Goal: Information Seeking & Learning: Compare options

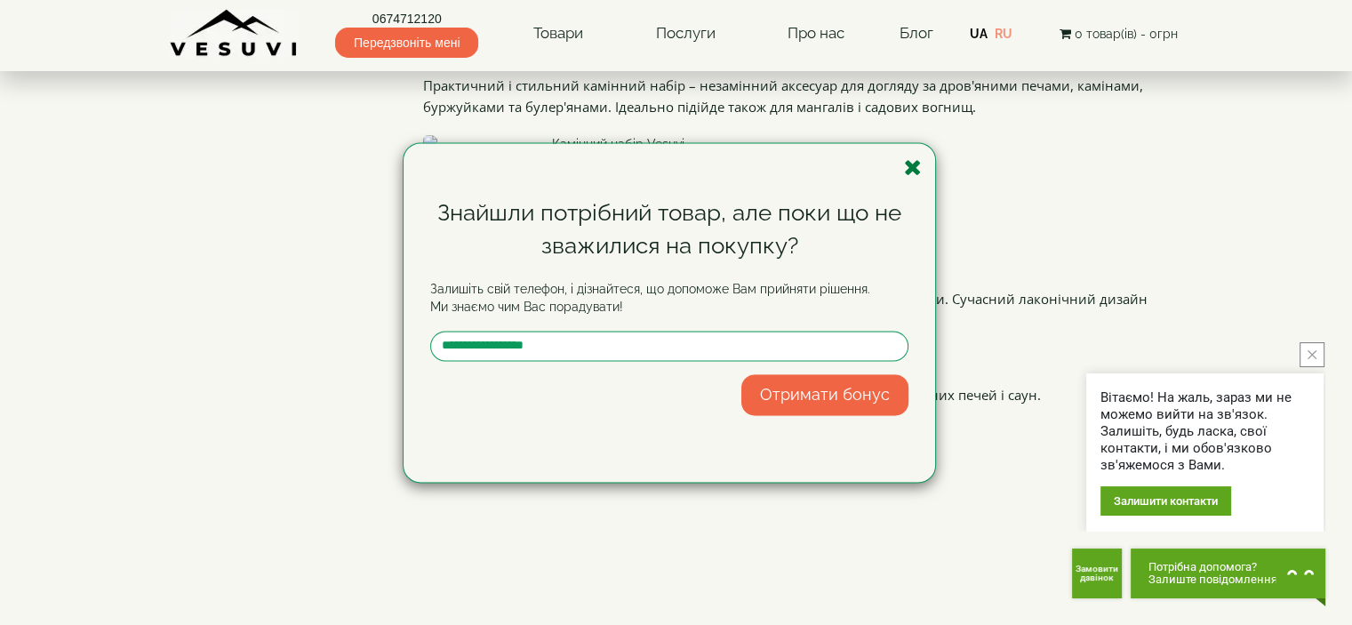
click at [914, 169] on icon "button" at bounding box center [913, 167] width 18 height 22
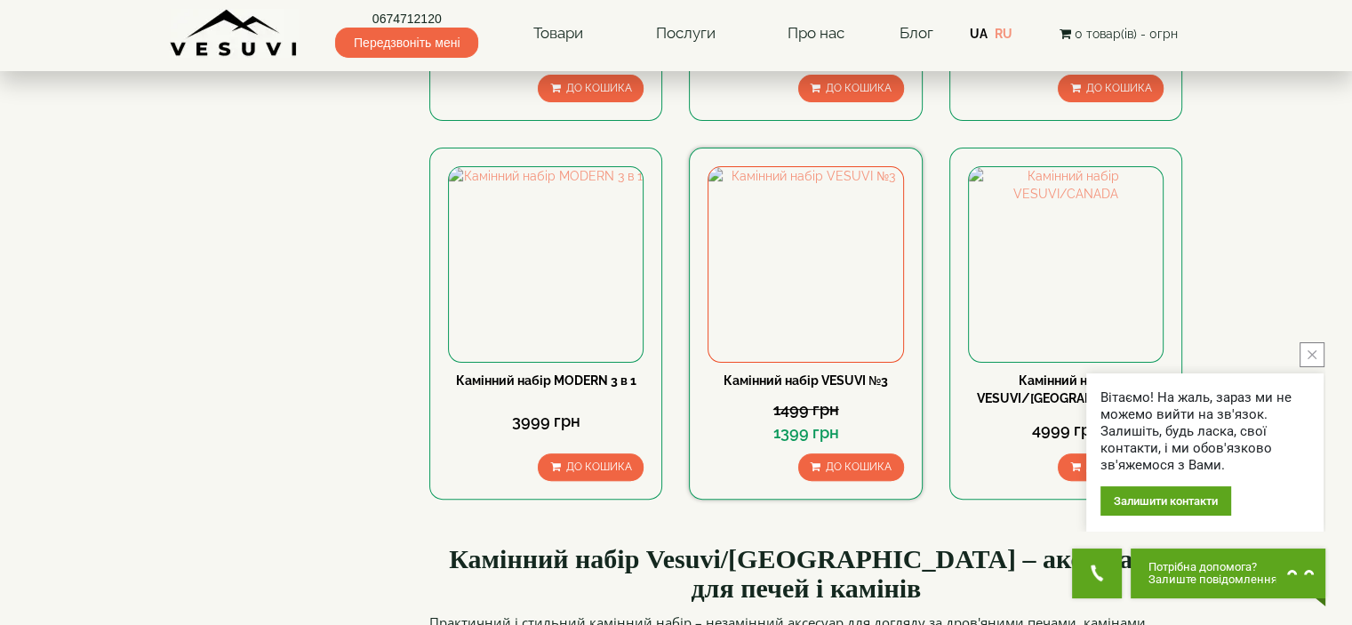
scroll to position [444, 0]
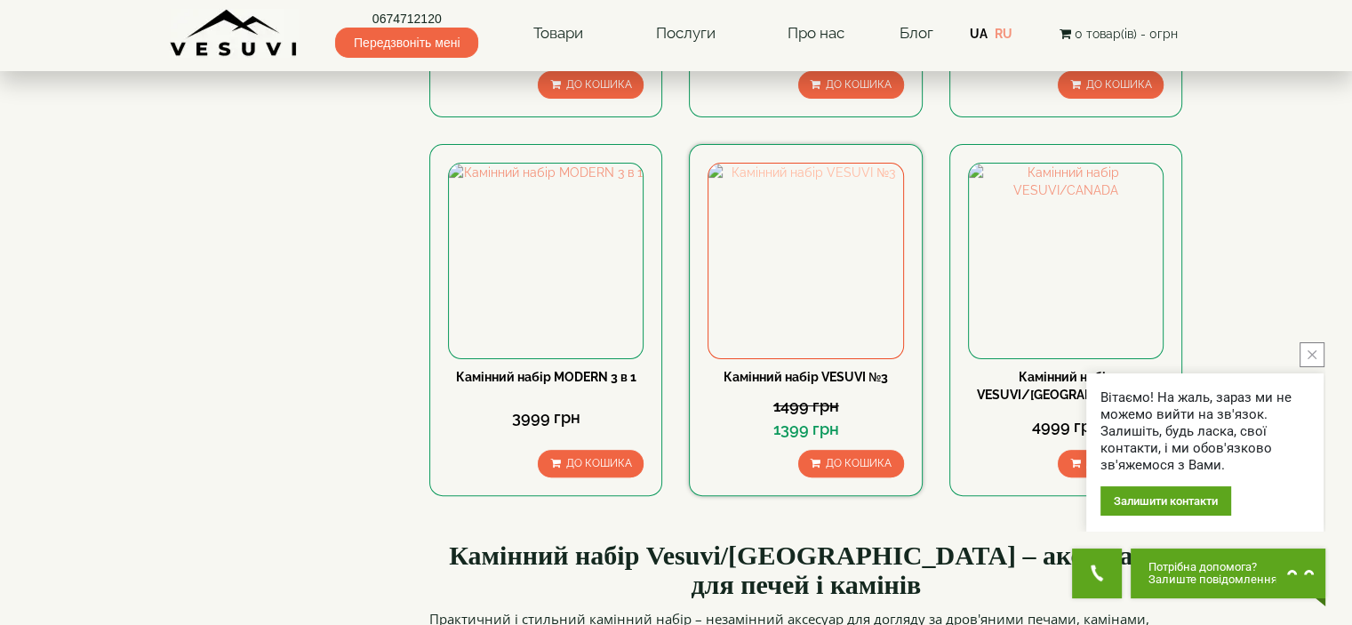
click at [809, 259] on img at bounding box center [805, 261] width 194 height 194
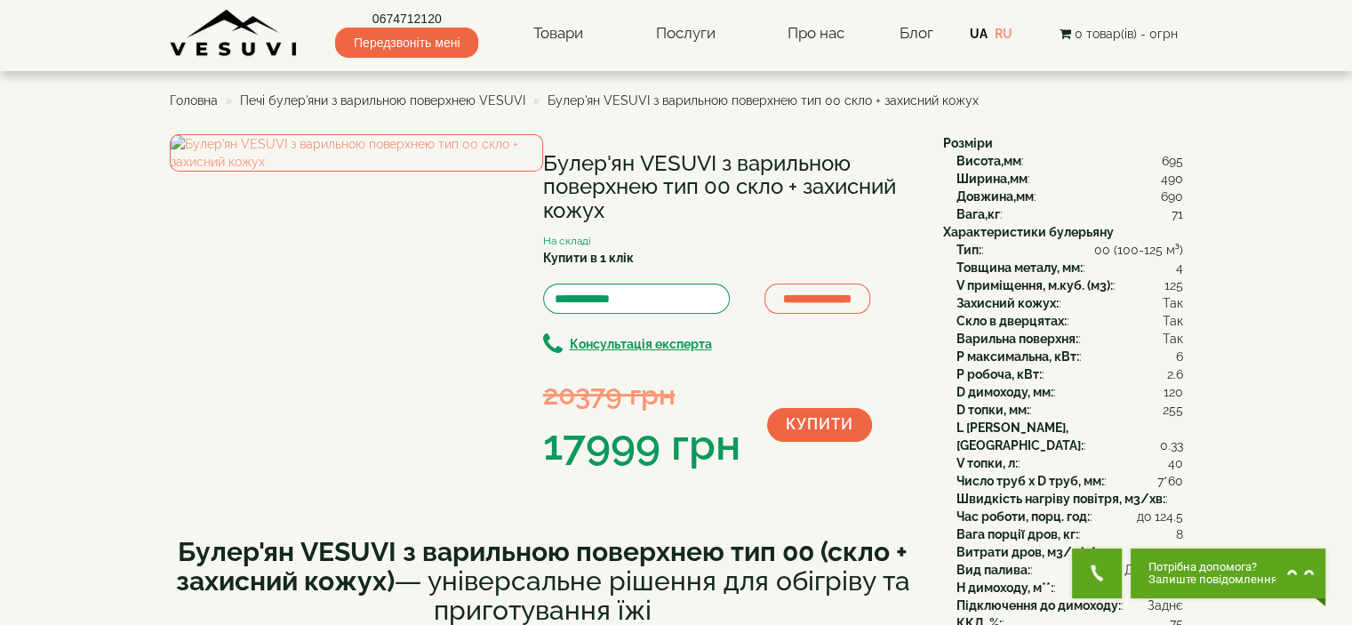
click at [467, 96] on span "Печі булер'яни з варильною поверхнею VESUVI" at bounding box center [382, 100] width 285 height 14
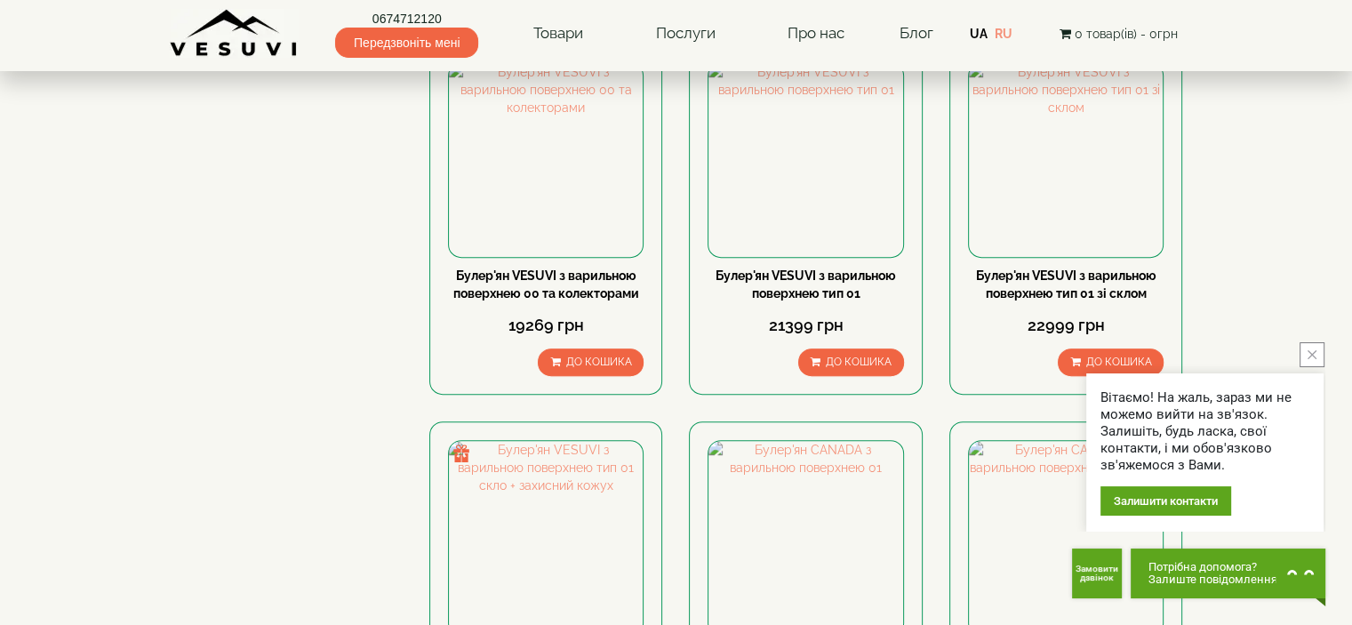
scroll to position [978, 0]
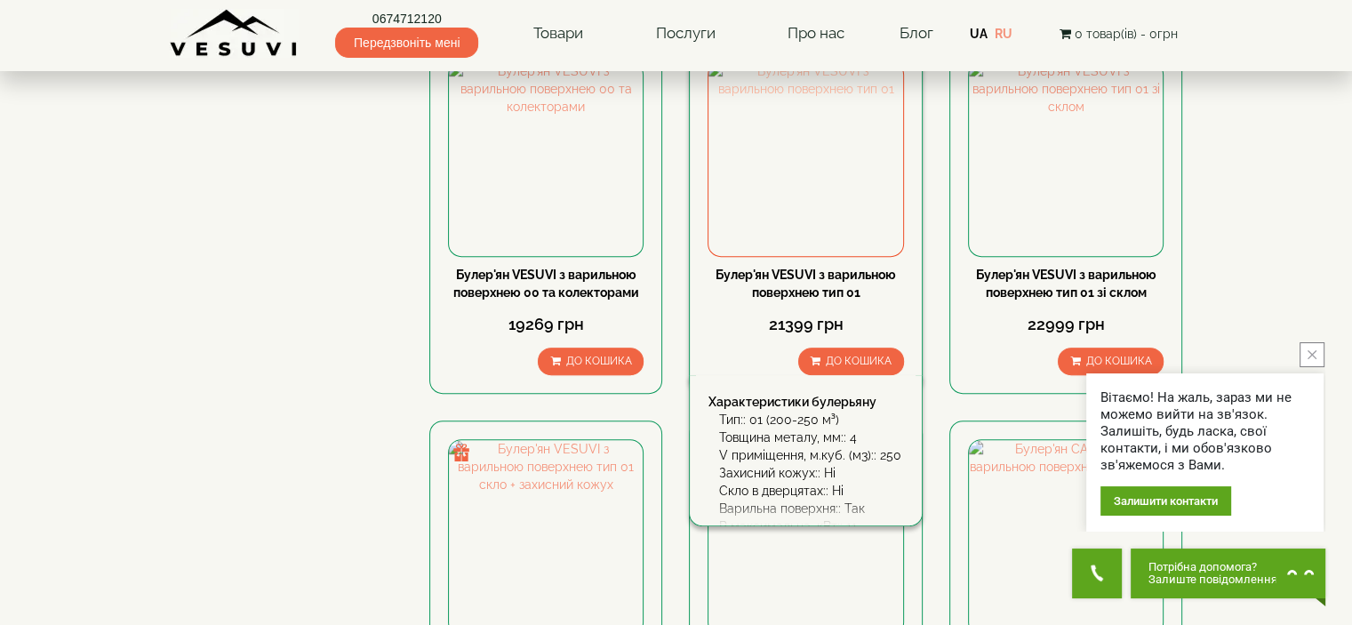
click at [832, 195] on img at bounding box center [805, 159] width 194 height 194
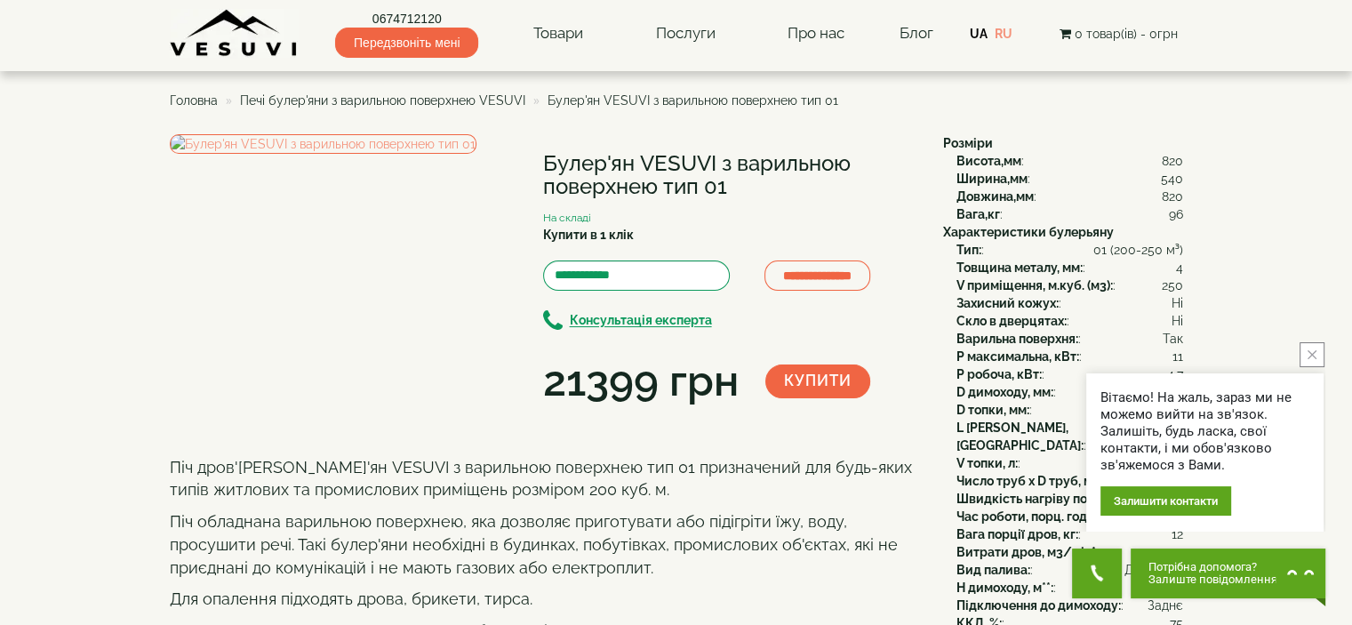
drag, startPoint x: 541, startPoint y: 164, endPoint x: 732, endPoint y: 181, distance: 191.0
click at [732, 181] on div "**********" at bounding box center [550, 272] width 760 height 277
copy div "Булер'ян VESUVI з варильною поверхнею тип 01"
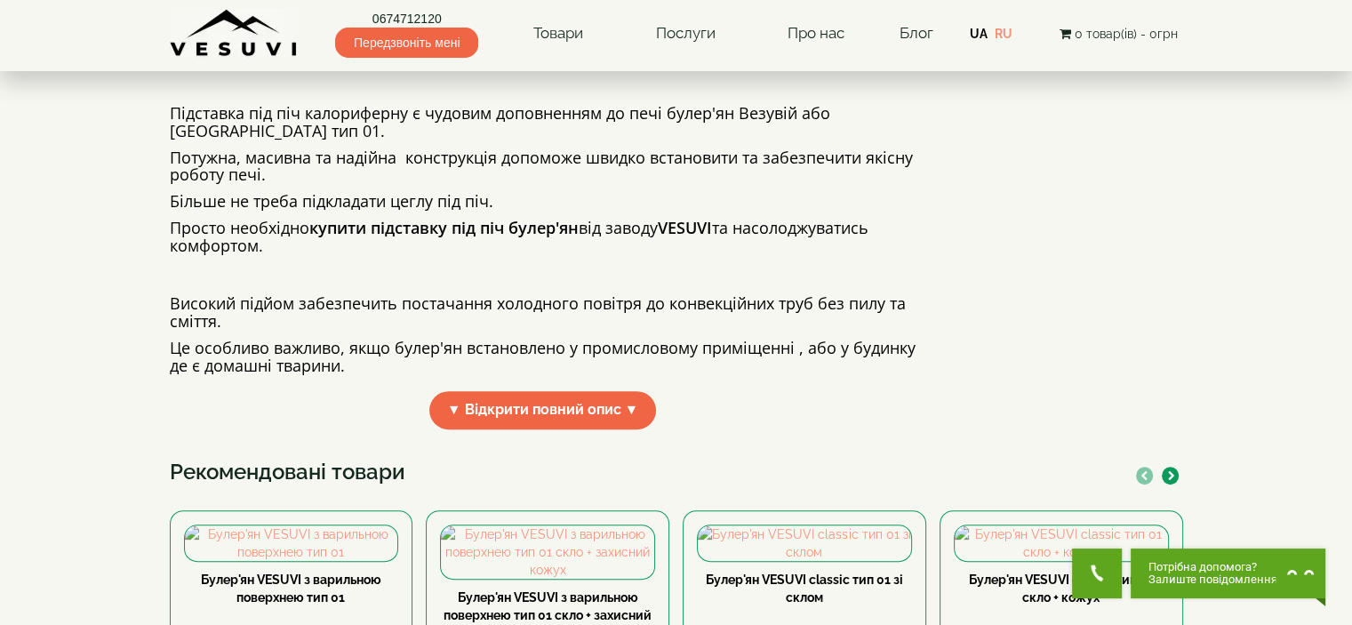
scroll to position [444, 0]
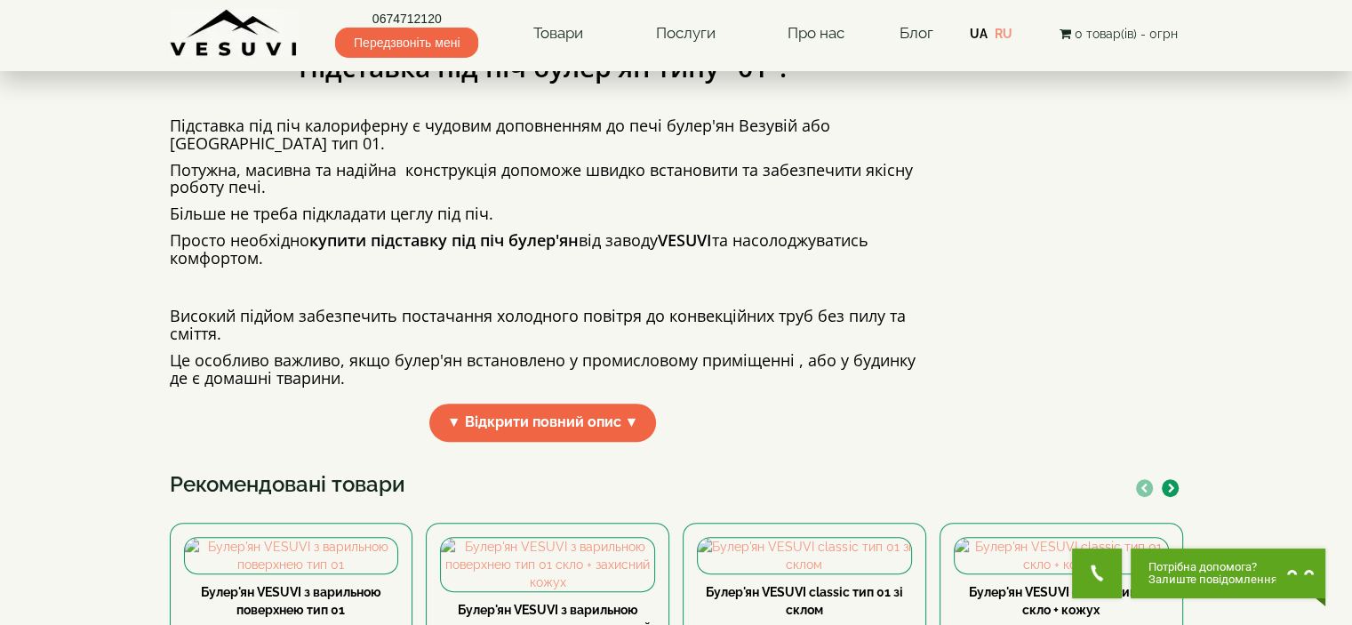
click at [610, 446] on div "Підставка під піч булер'ян типу "01". Підставка під піч калориферну є чудовим д…" at bounding box center [550, 245] width 760 height 420
click at [605, 442] on span "▼ Відкрити повний опис ▼" at bounding box center [543, 423] width 228 height 38
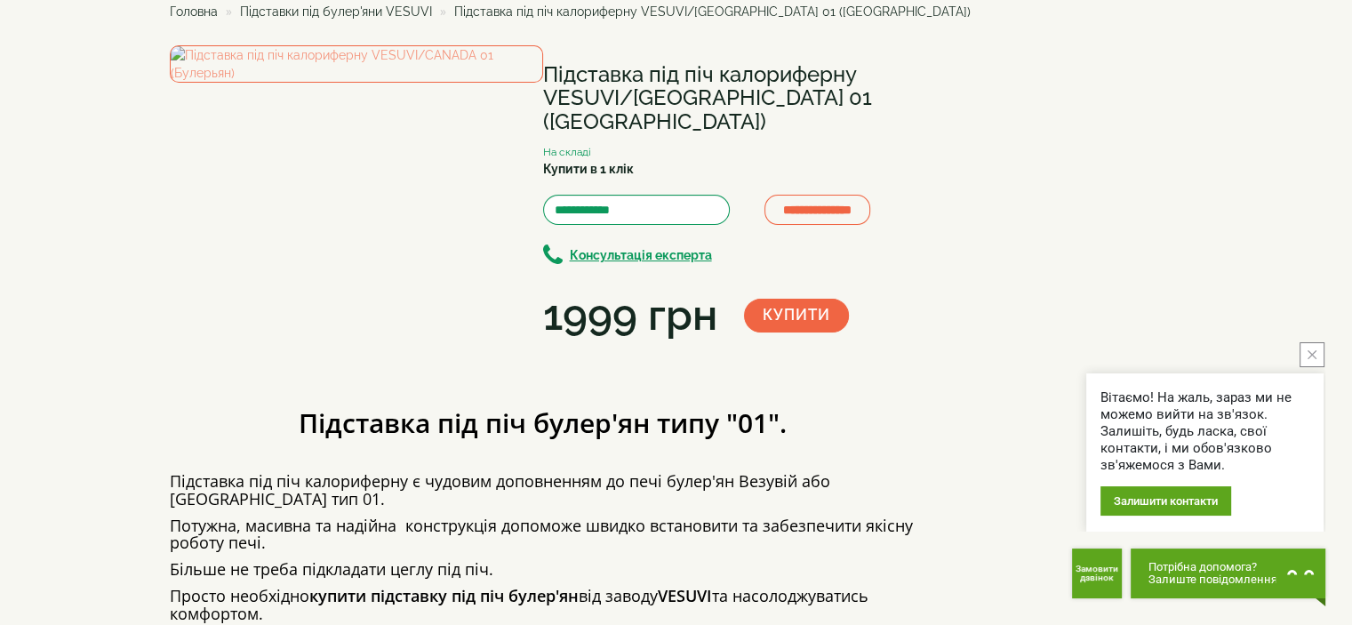
scroll to position [0, 0]
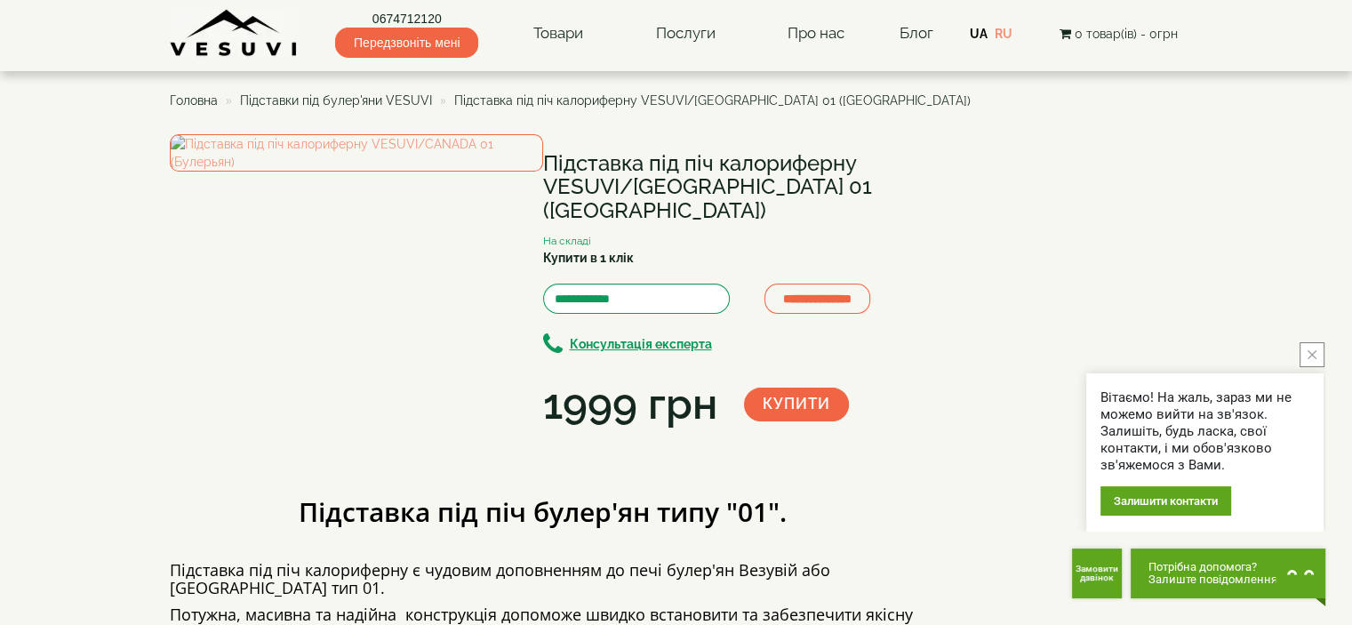
click at [313, 93] on span "Підставки під булер'яни VESUVI" at bounding box center [336, 100] width 192 height 14
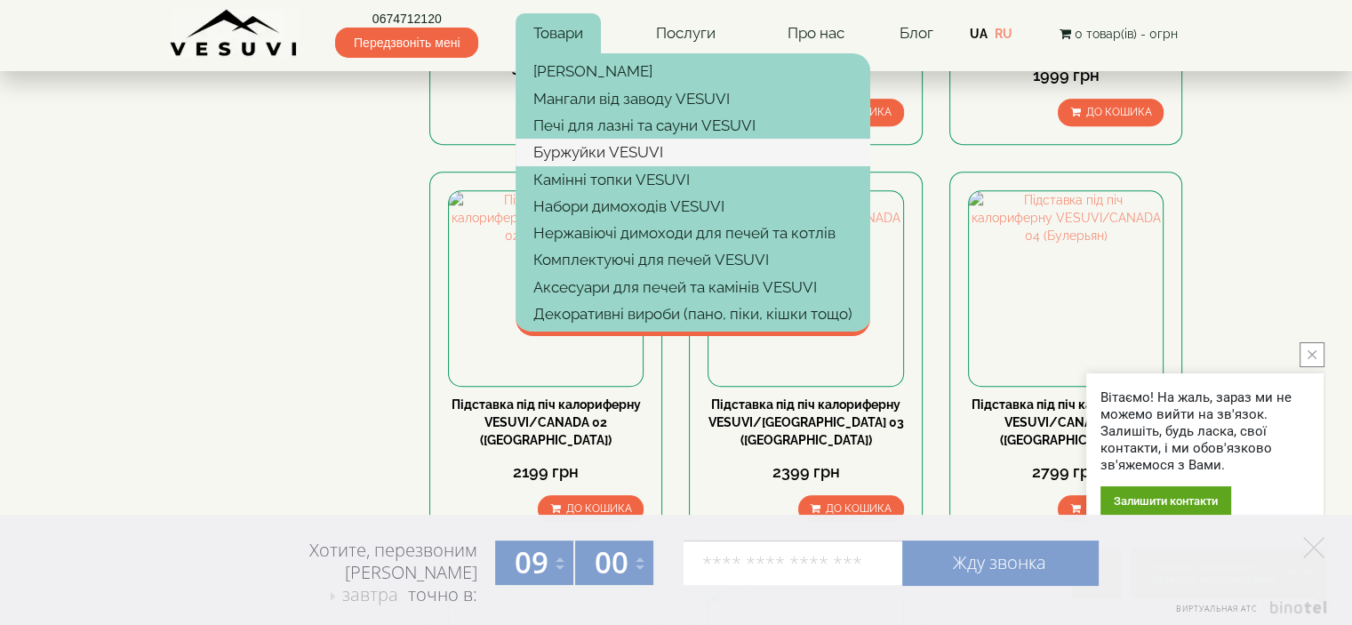
scroll to position [800, 0]
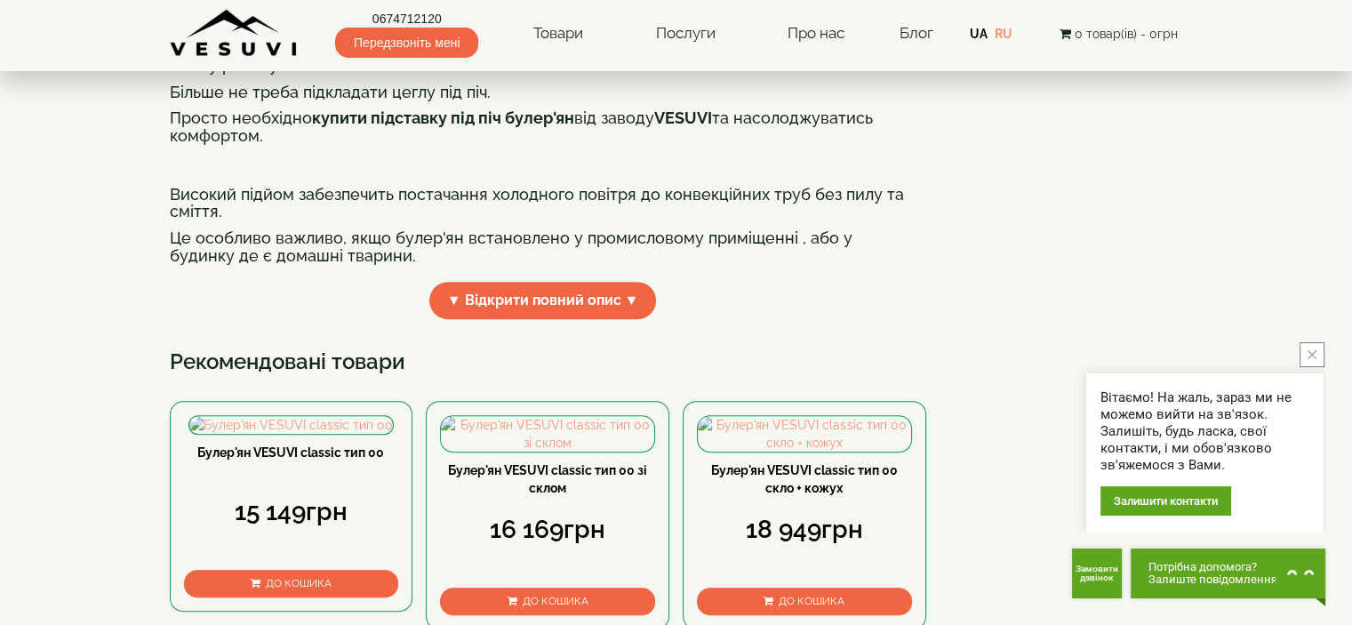
scroll to position [622, 0]
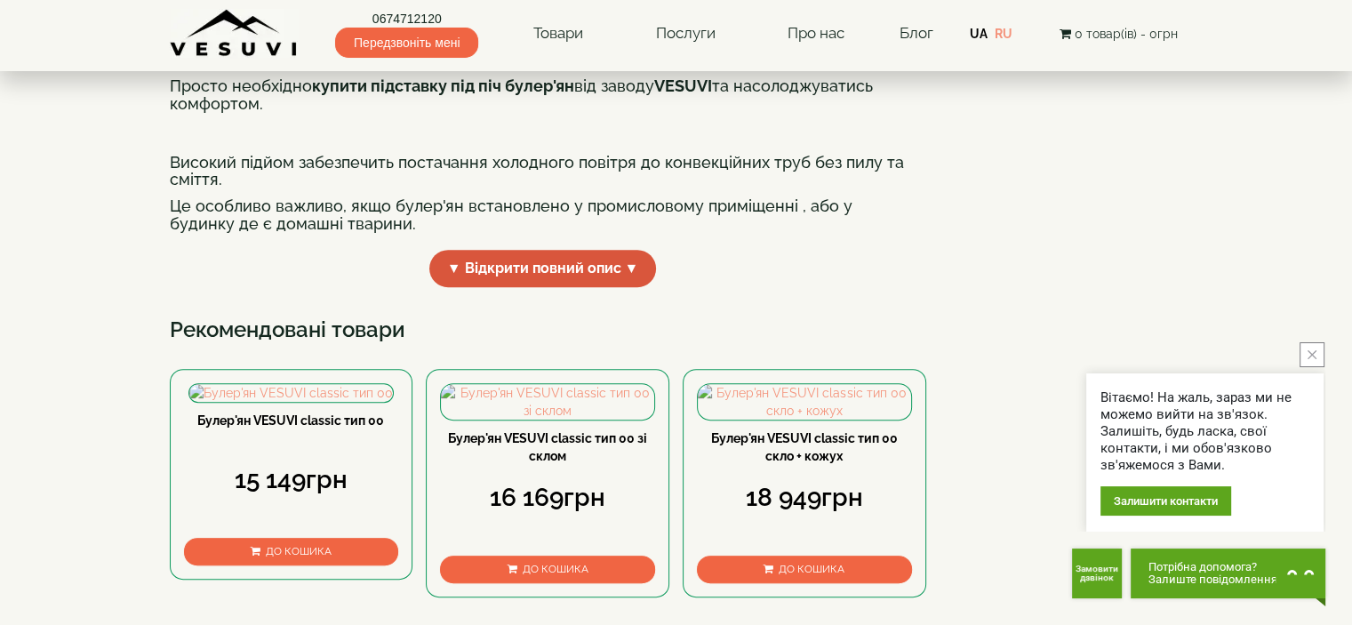
click at [630, 288] on span "▼ Відкрити повний опис ▼" at bounding box center [543, 269] width 228 height 38
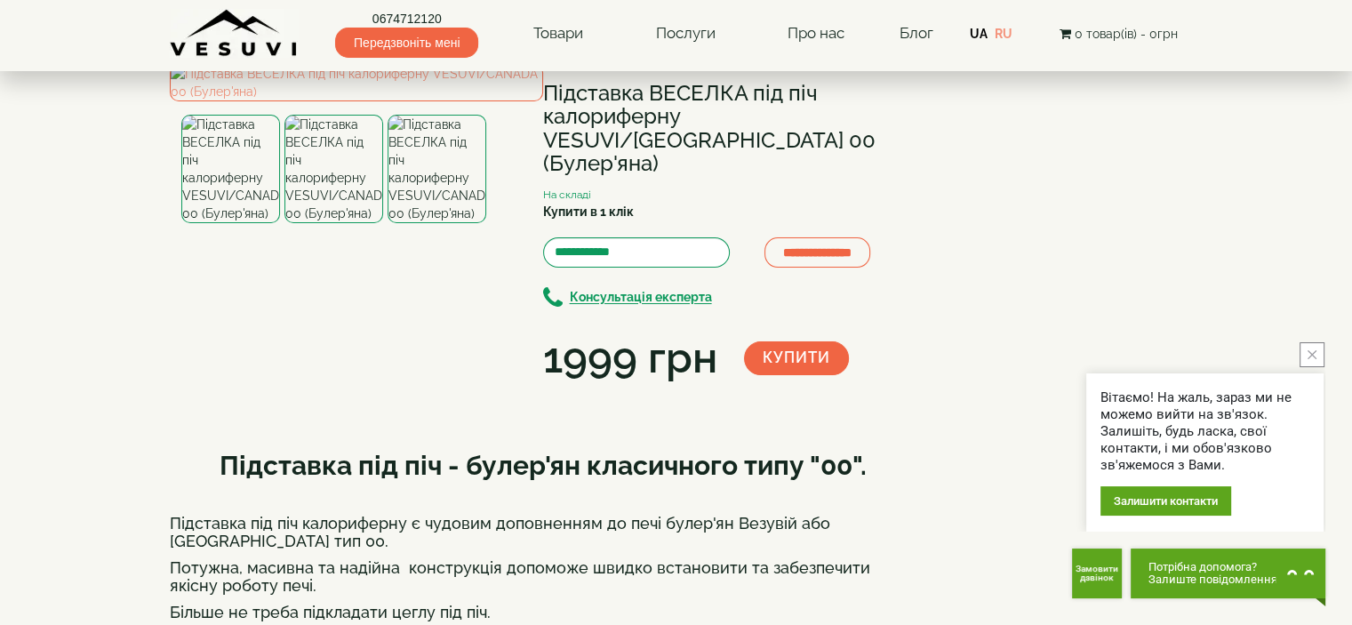
scroll to position [0, 0]
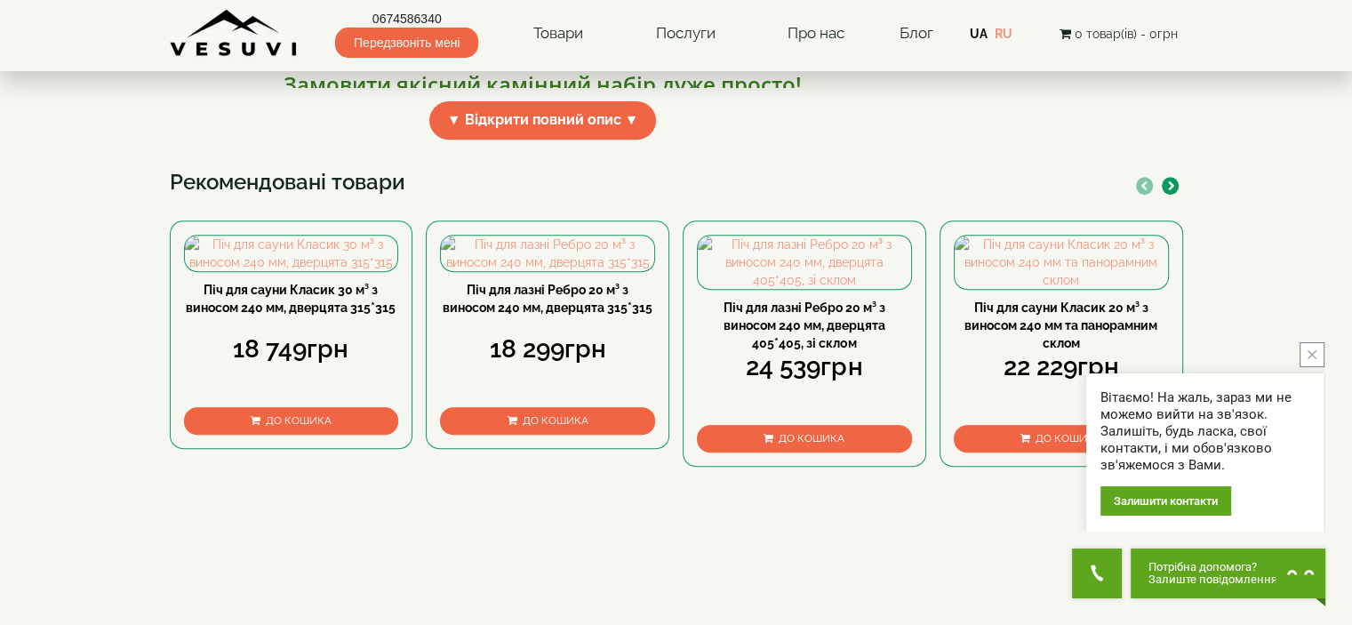
scroll to position [711, 0]
